Goal: Information Seeking & Learning: Learn about a topic

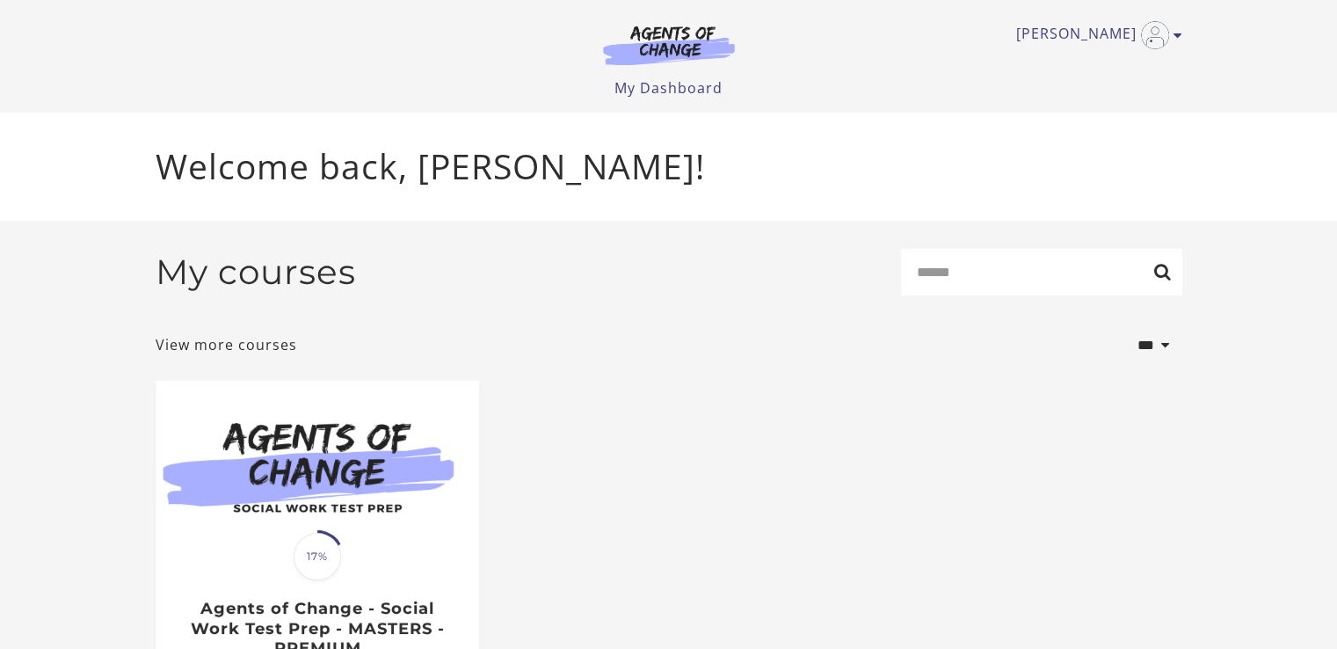
click at [872, 335] on div "**********" at bounding box center [669, 345] width 1027 height 44
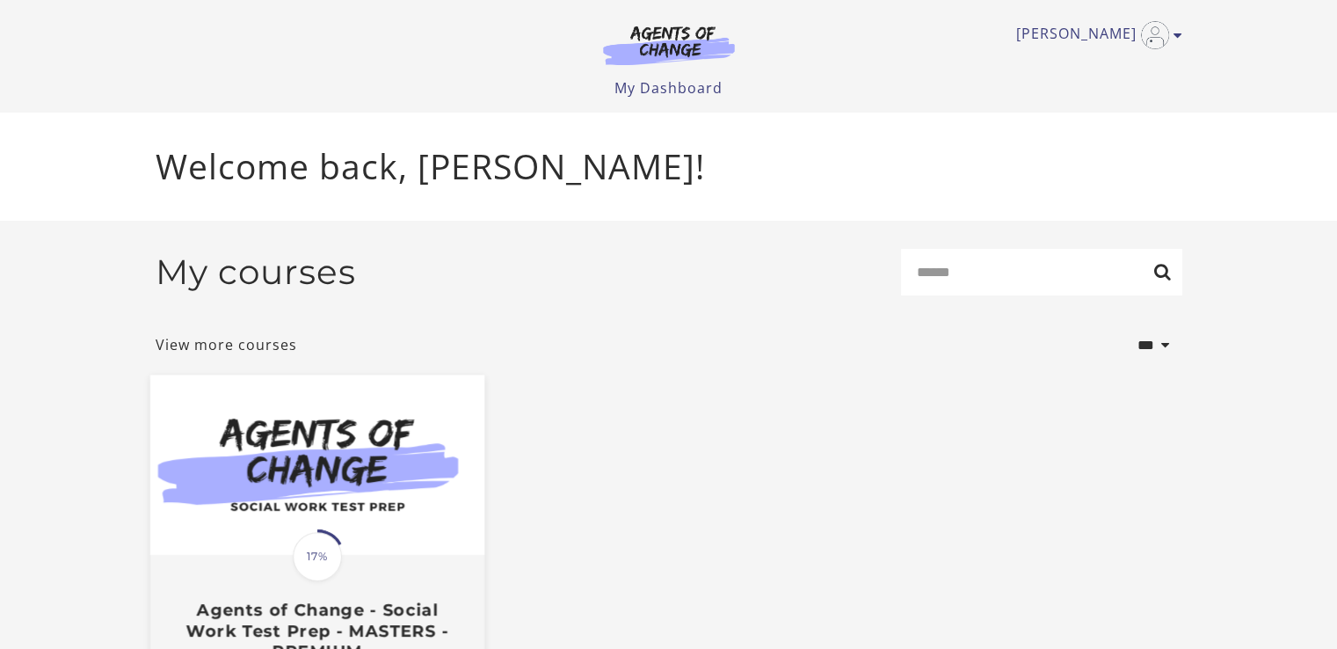
click at [320, 520] on img at bounding box center [316, 465] width 334 height 180
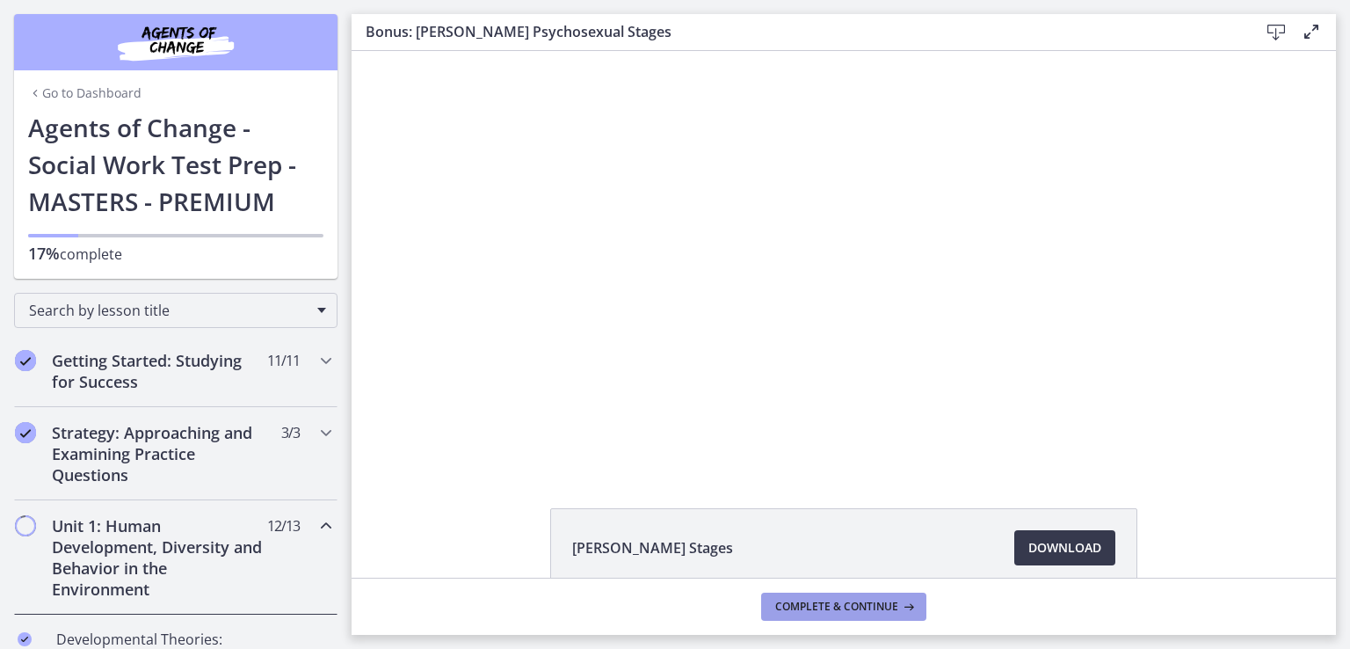
click at [837, 607] on span "Complete & continue" at bounding box center [836, 606] width 123 height 14
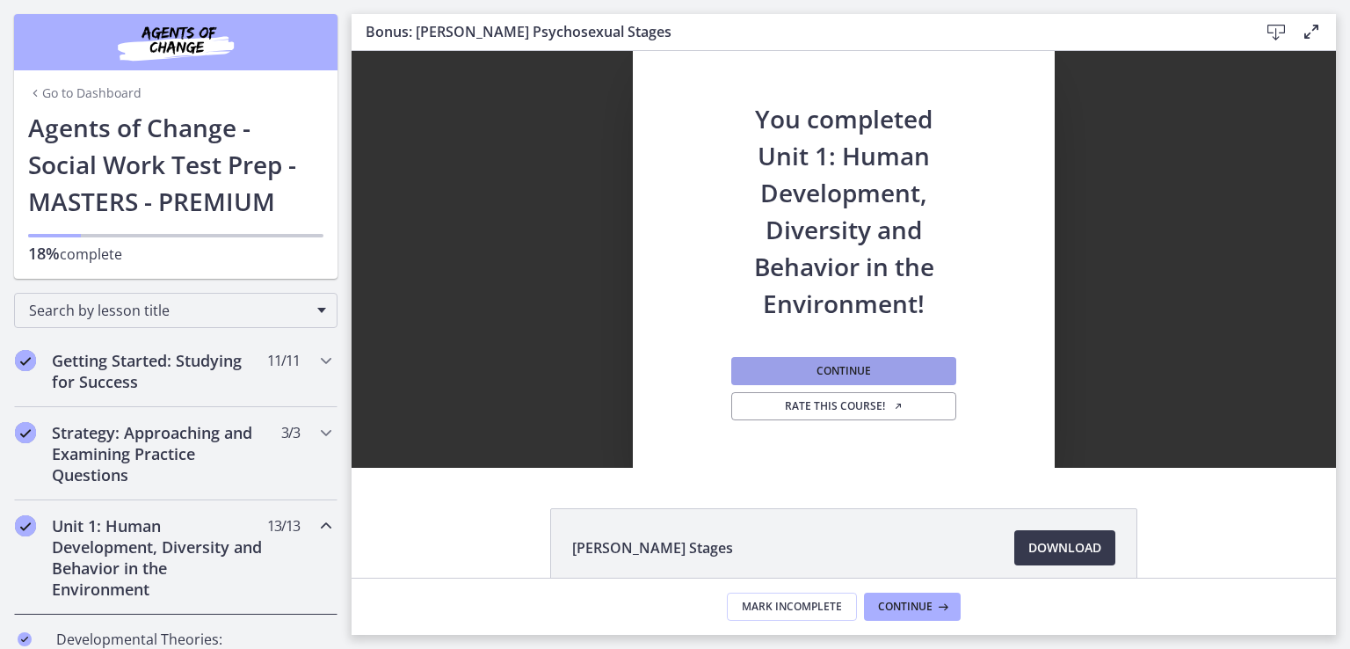
click at [905, 365] on button "Continue" at bounding box center [843, 371] width 225 height 28
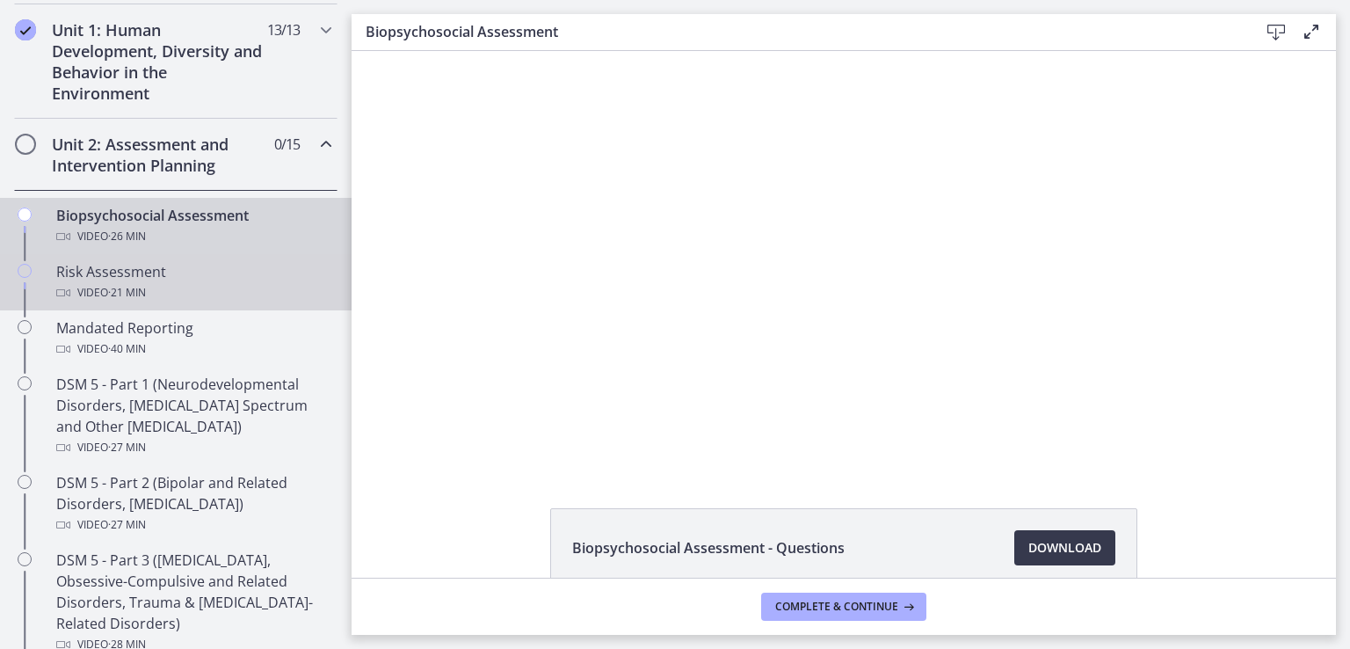
scroll to position [490, 0]
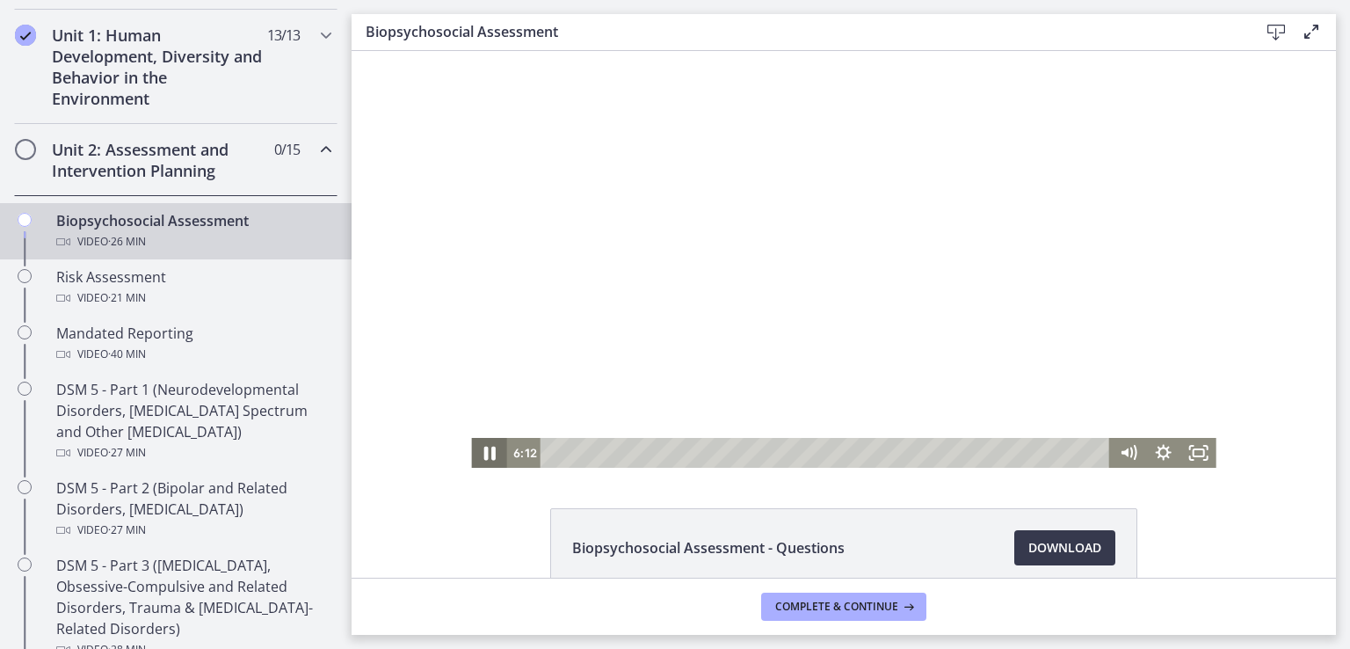
click at [484, 451] on icon "Pause" at bounding box center [488, 453] width 11 height 14
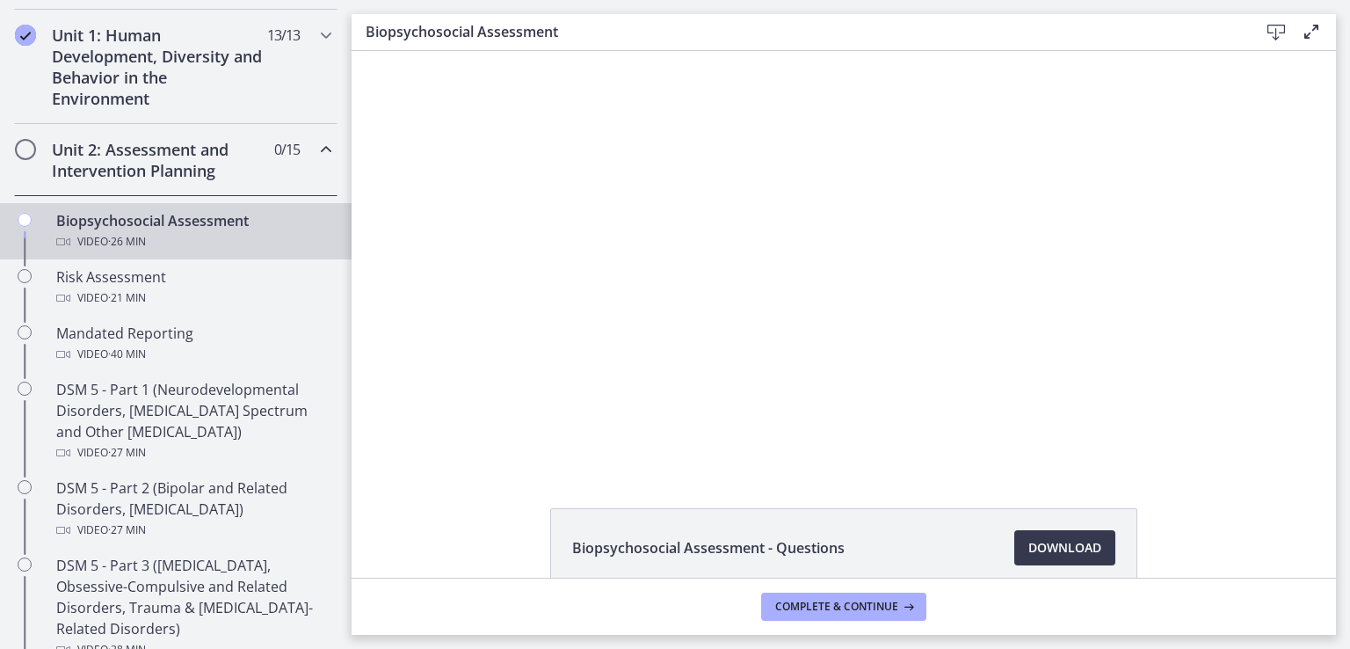
scroll to position [0, 0]
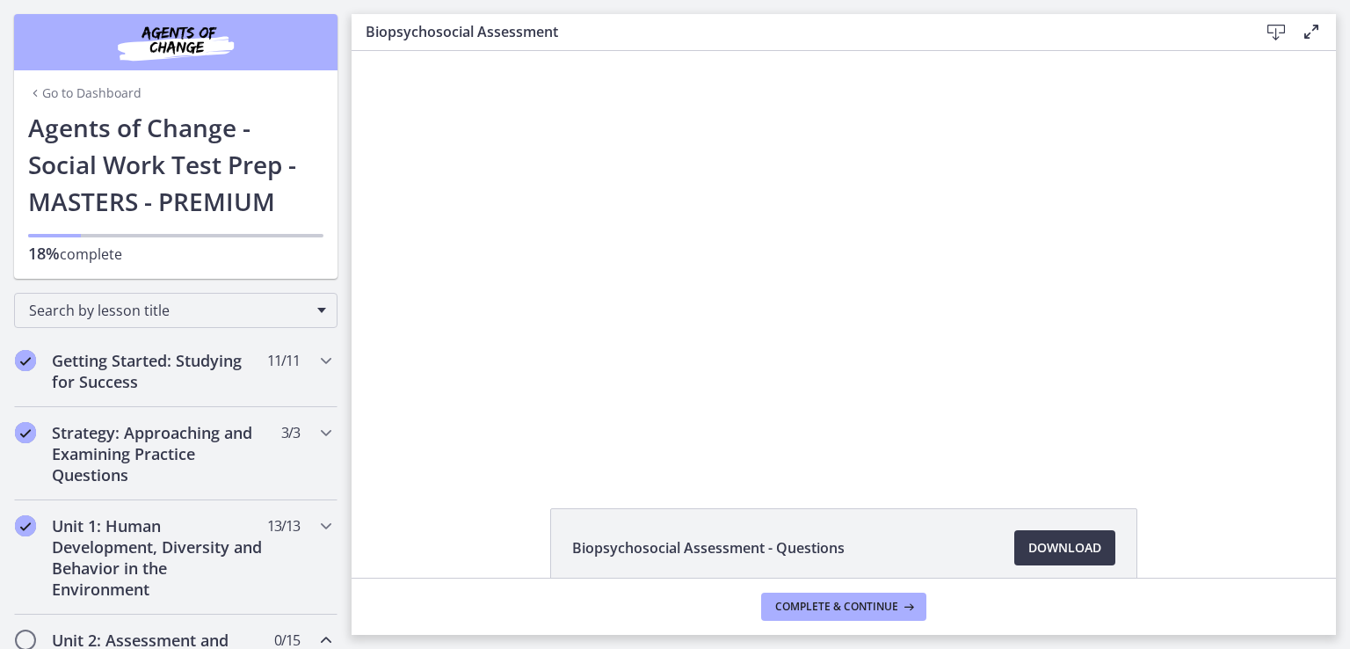
click at [84, 91] on link "Go to Dashboard" at bounding box center [84, 93] width 113 height 18
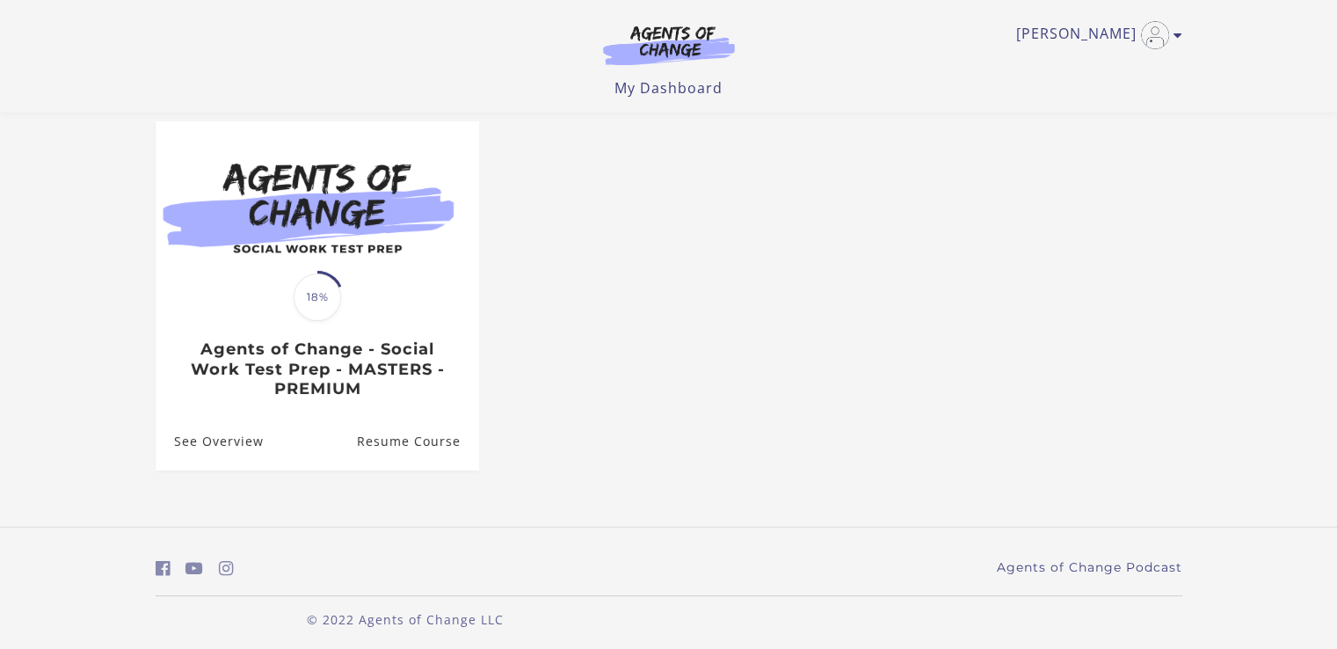
scroll to position [149, 0]
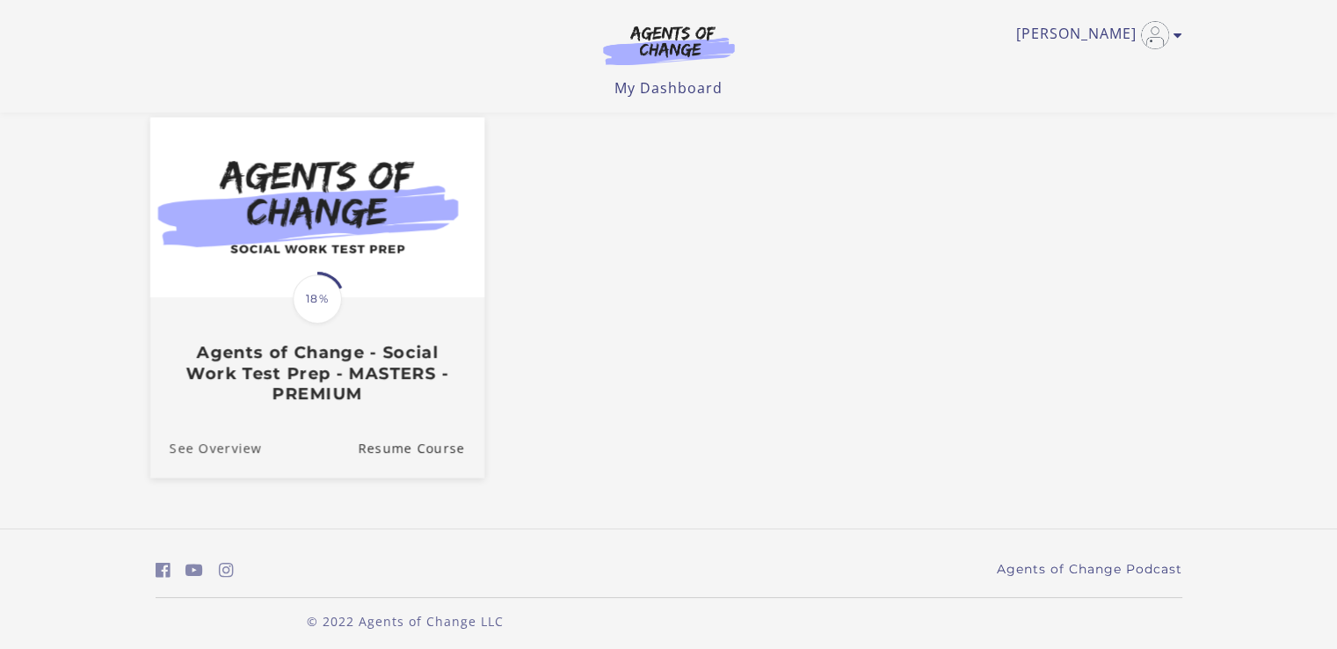
click at [221, 448] on link "See Overview" at bounding box center [205, 447] width 112 height 59
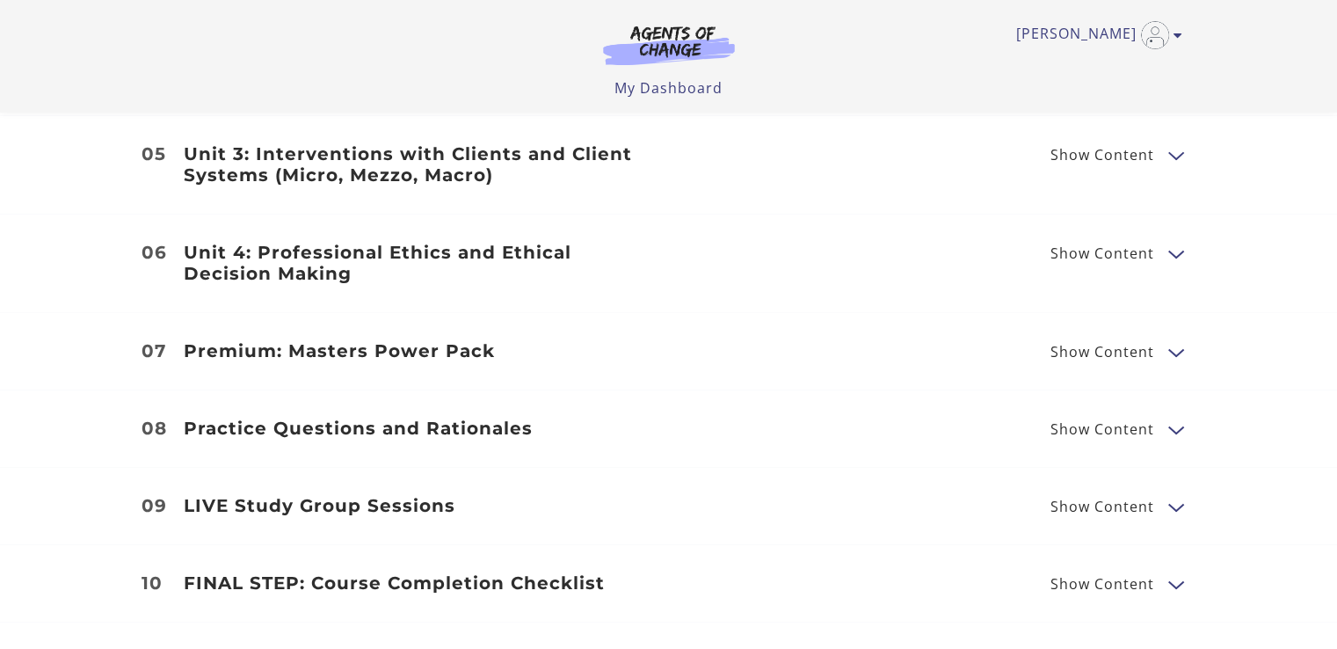
scroll to position [2414, 0]
click at [173, 417] on header "Practice Questions and Rationales Show Content" at bounding box center [416, 427] width 492 height 21
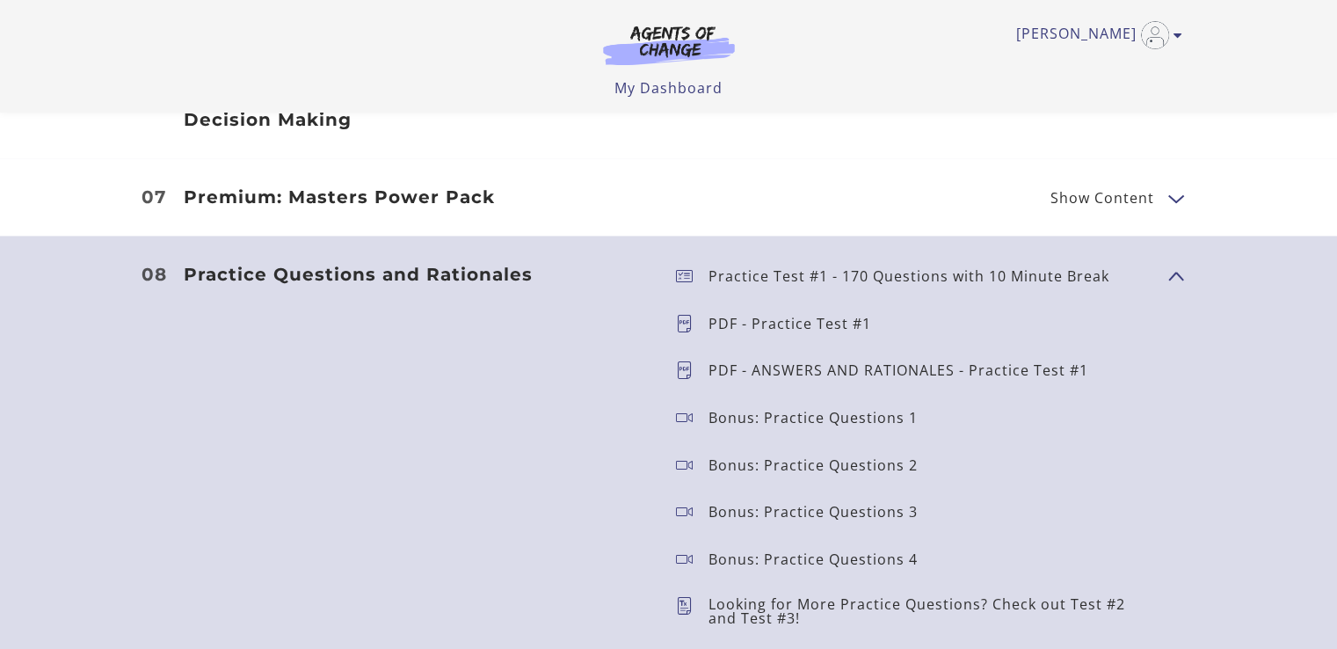
scroll to position [2566, 0]
click at [736, 318] on p "PDF - Practice Test #1" at bounding box center [796, 325] width 177 height 14
click at [682, 316] on icon at bounding box center [692, 325] width 33 height 18
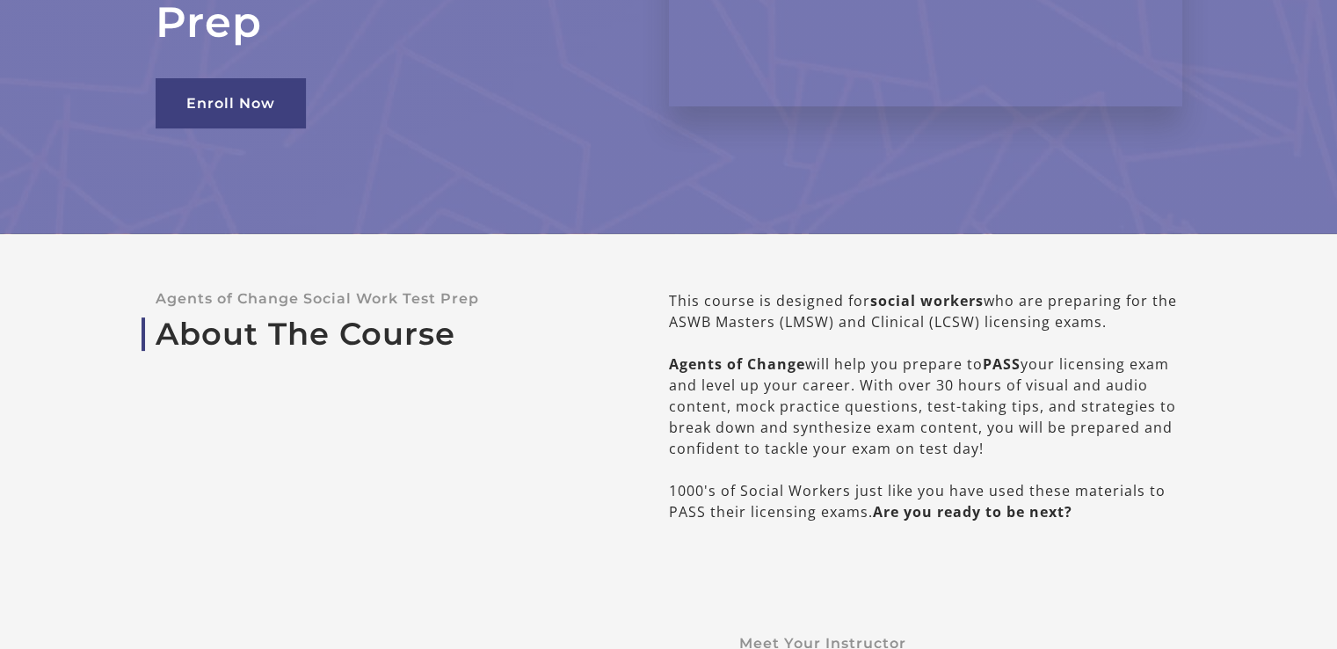
scroll to position [0, 0]
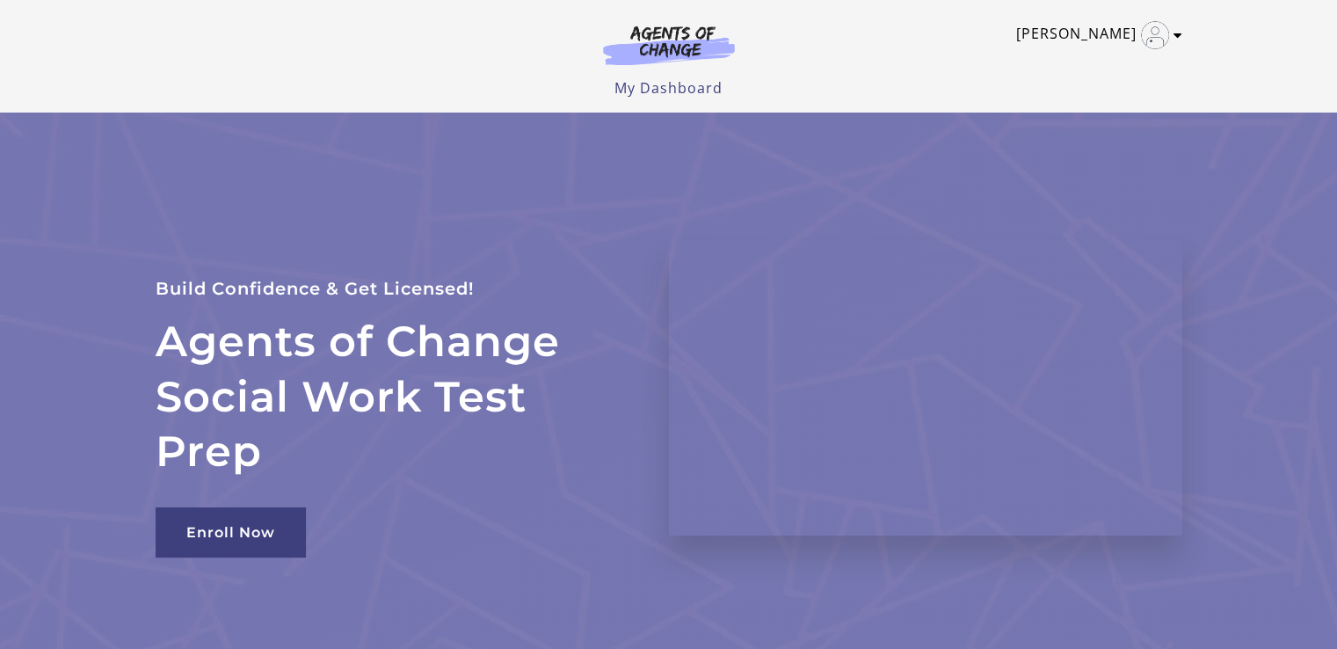
click at [1106, 37] on link "Rachel H" at bounding box center [1094, 35] width 157 height 28
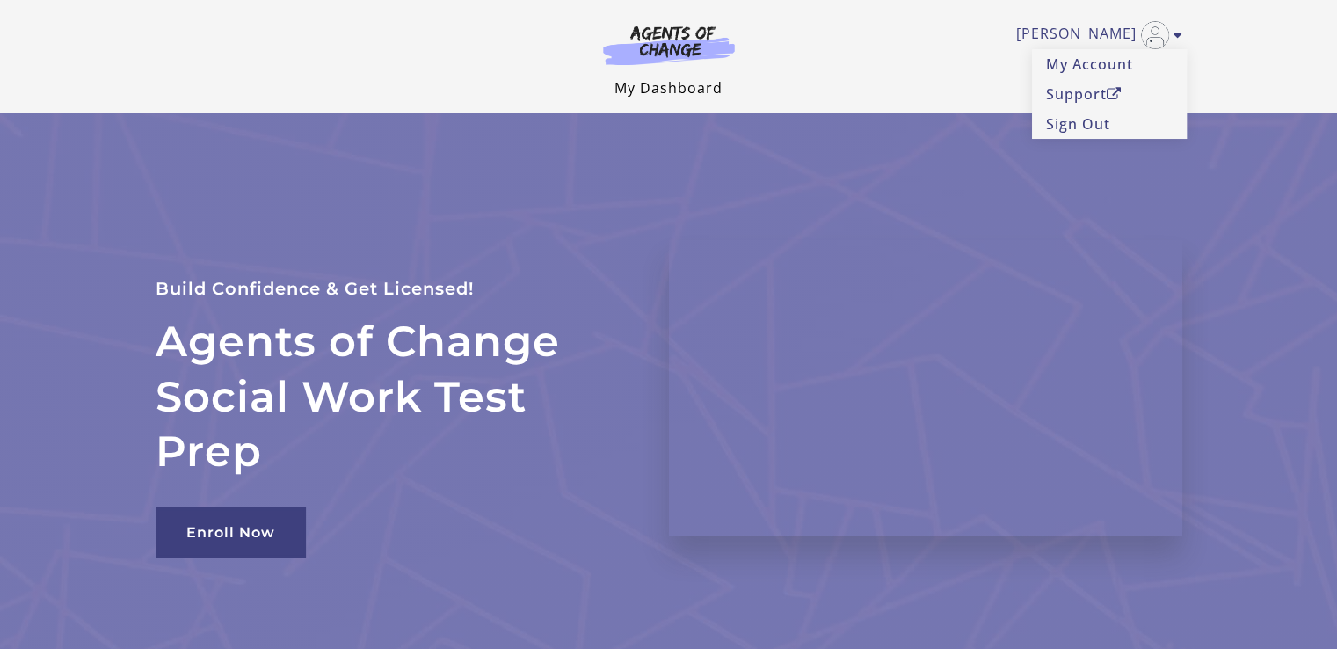
click at [698, 89] on link "My Dashboard" at bounding box center [668, 87] width 108 height 19
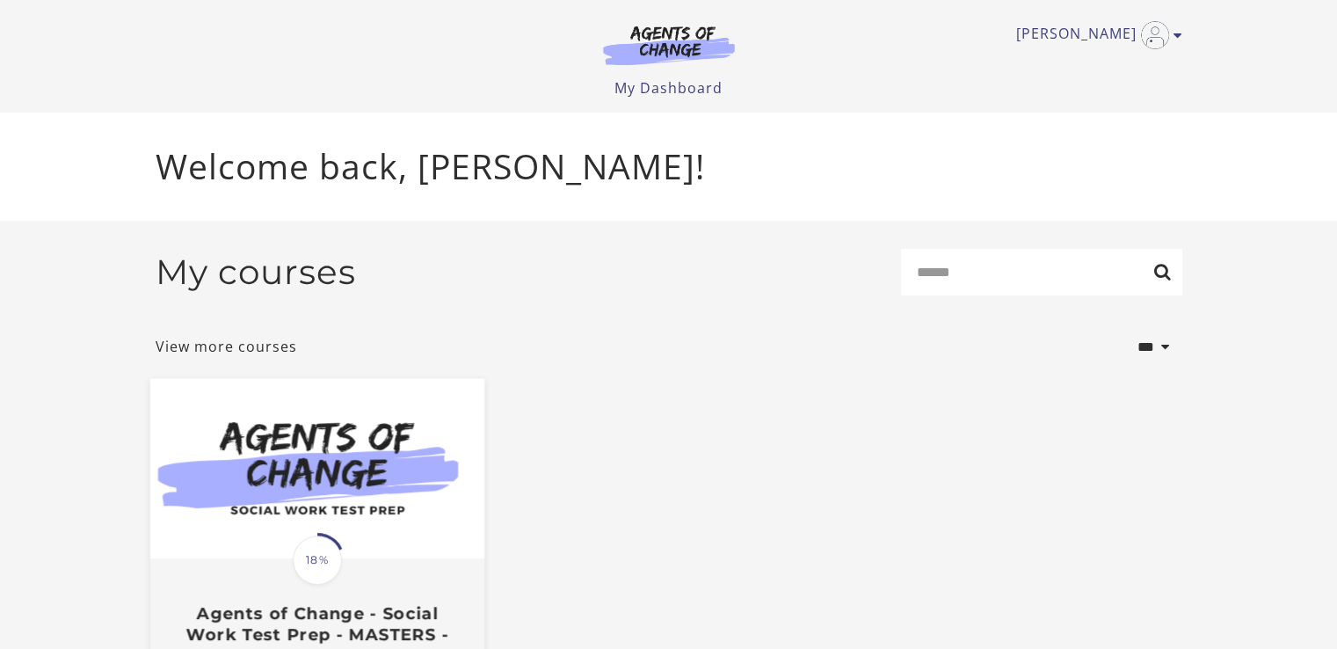
click at [359, 511] on img at bounding box center [316, 469] width 334 height 180
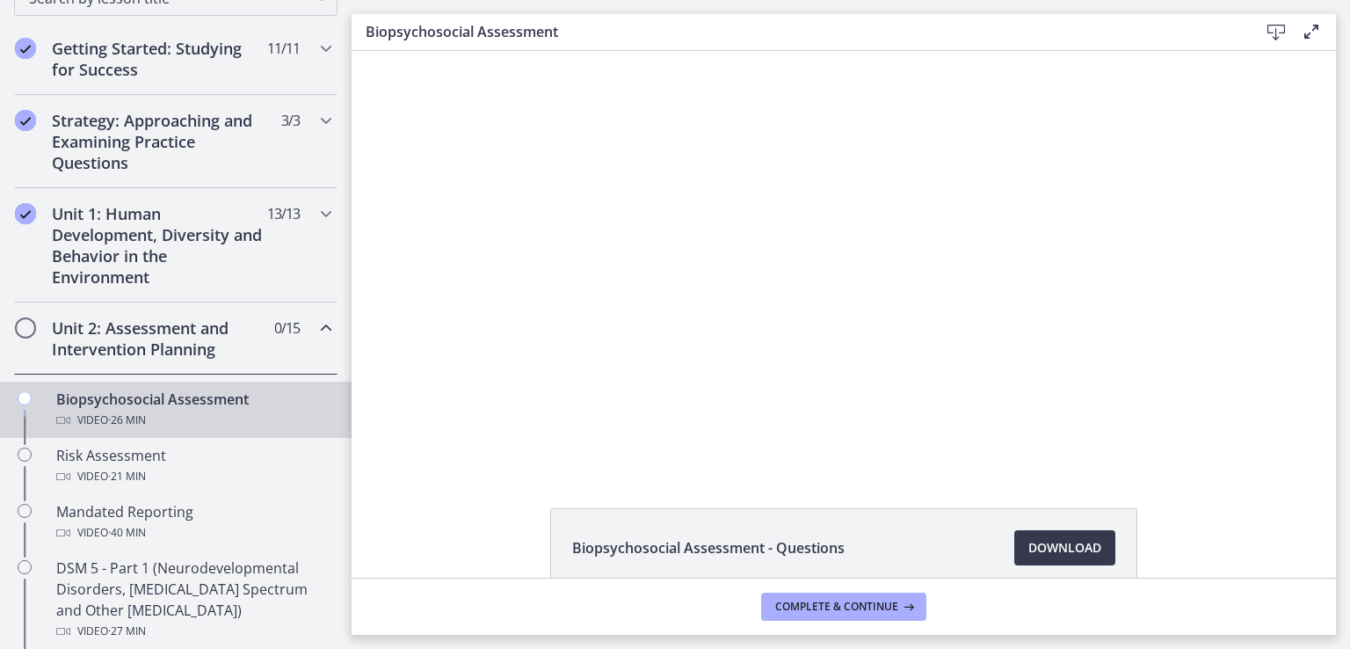
scroll to position [279, 0]
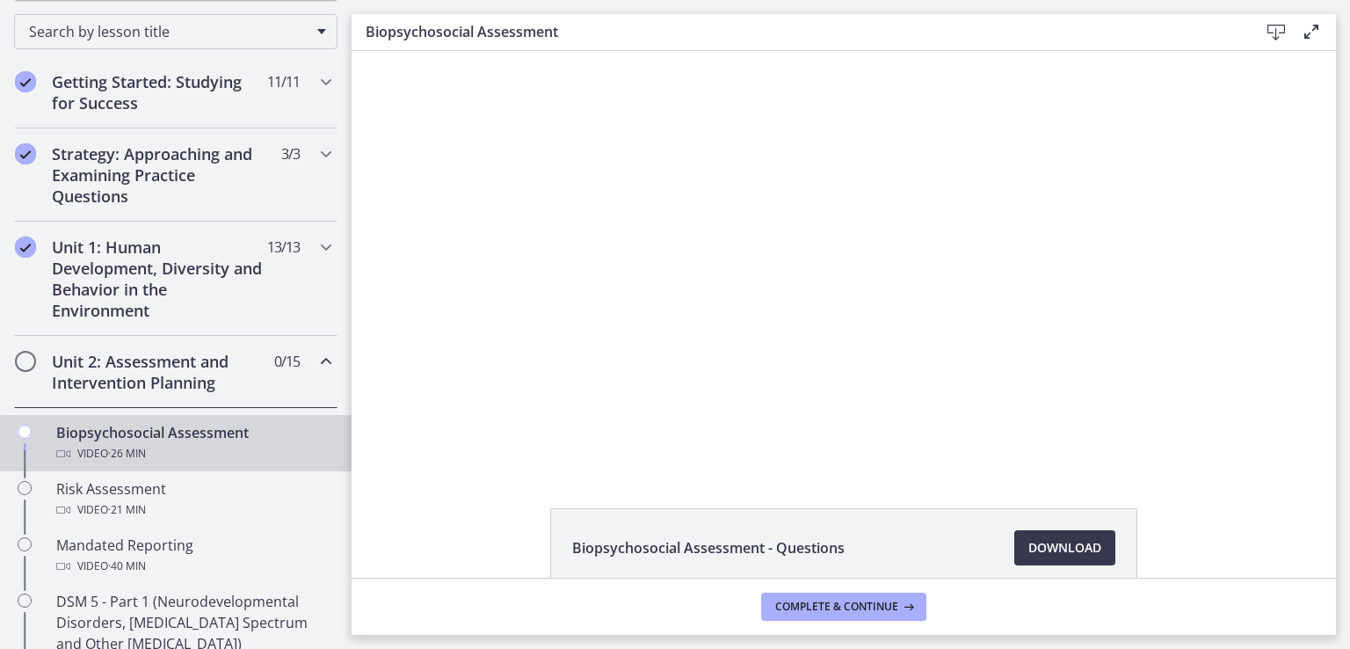
drag, startPoint x: 350, startPoint y: 149, endPoint x: 95, endPoint y: 163, distance: 255.3
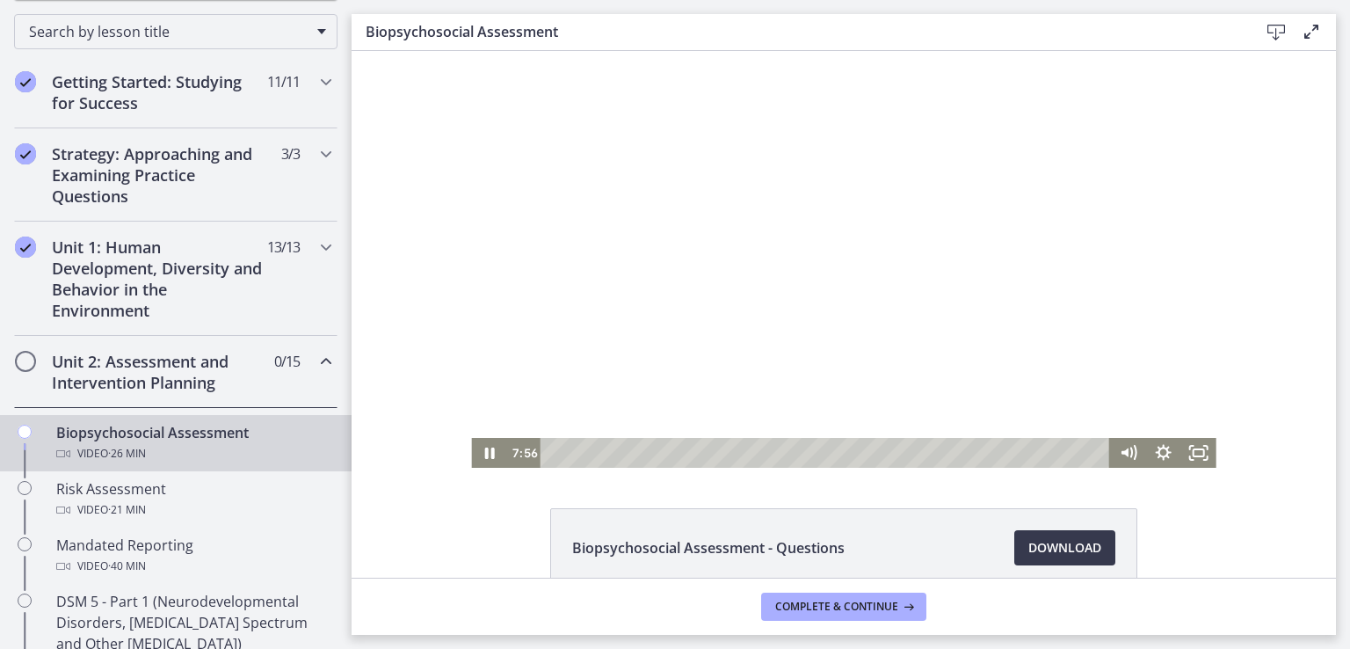
click at [671, 221] on div at bounding box center [843, 259] width 744 height 417
